Goal: Find specific page/section: Find specific page/section

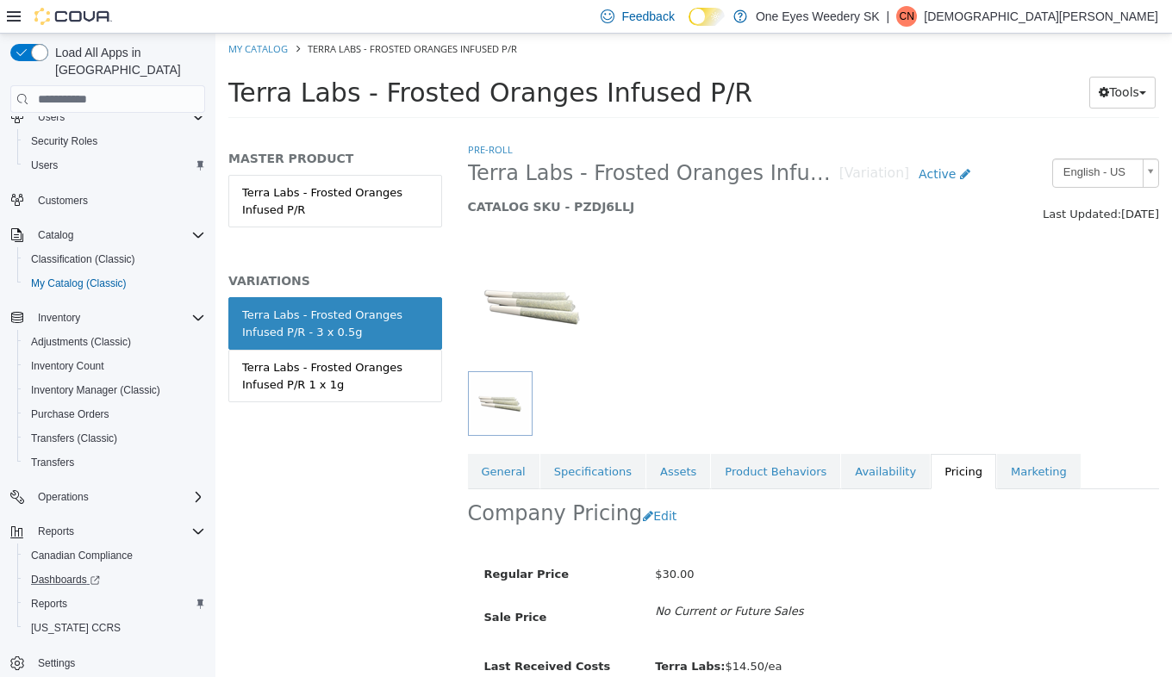
scroll to position [82, 0]
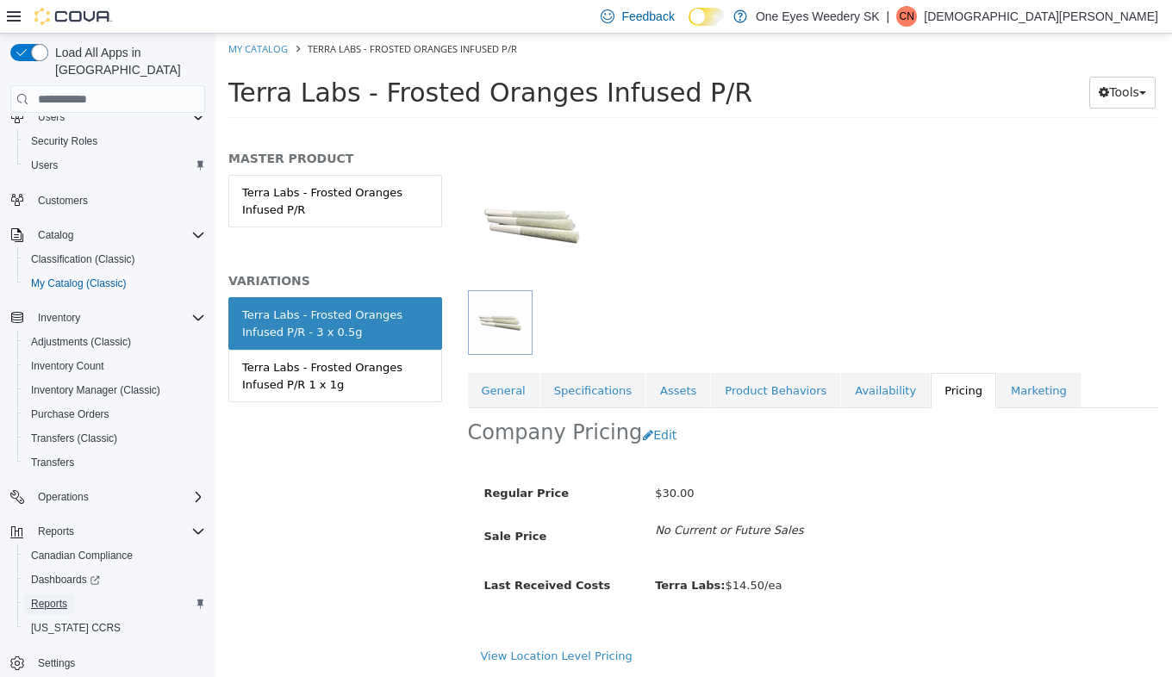
click at [49, 597] on span "Reports" at bounding box center [49, 604] width 36 height 14
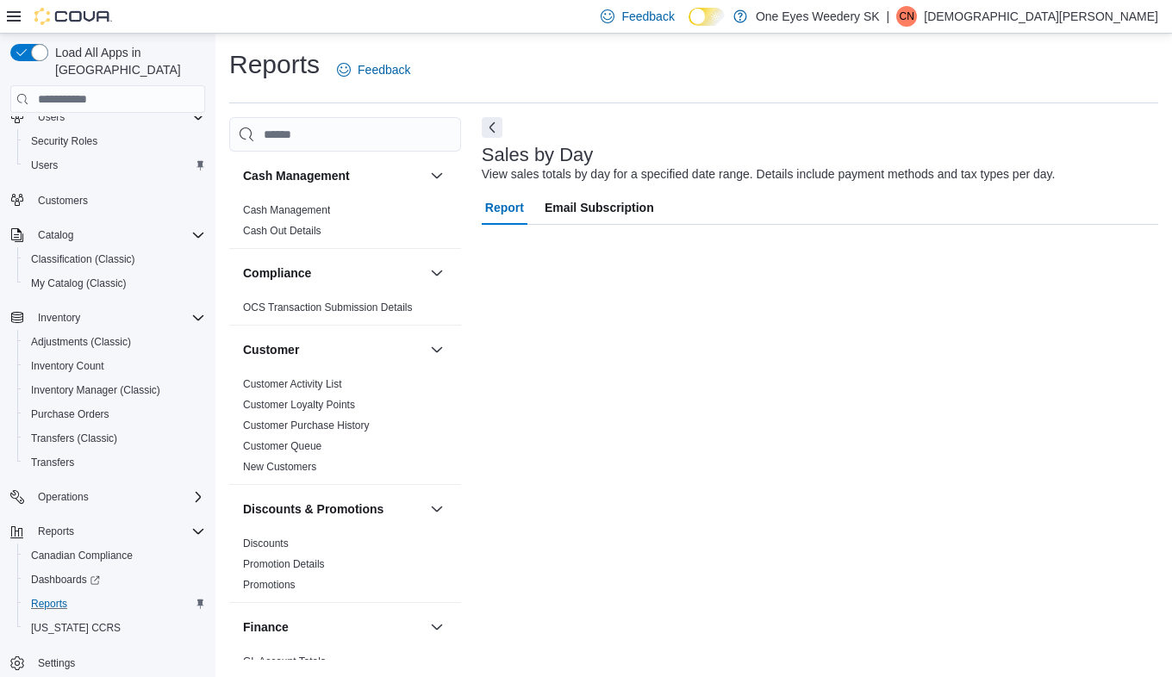
scroll to position [63, 0]
